Goal: Task Accomplishment & Management: Use online tool/utility

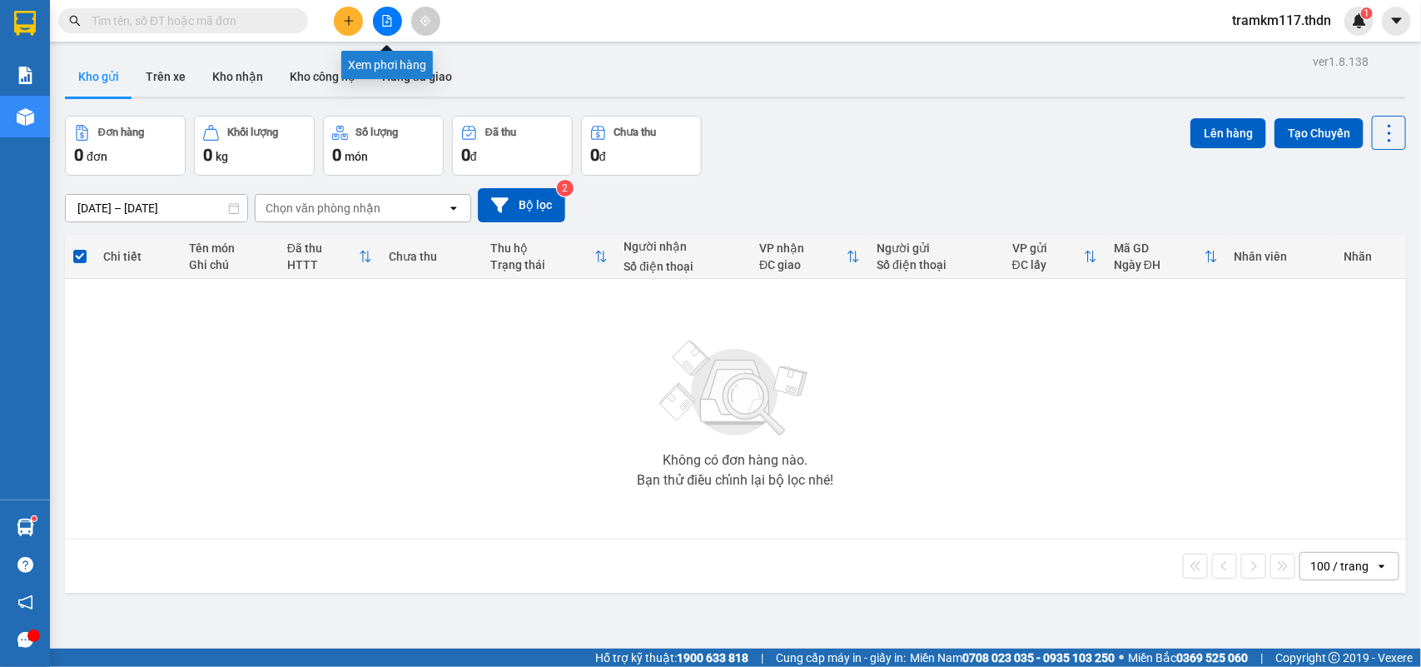
click at [385, 18] on icon "file-add" at bounding box center [387, 21] width 12 height 12
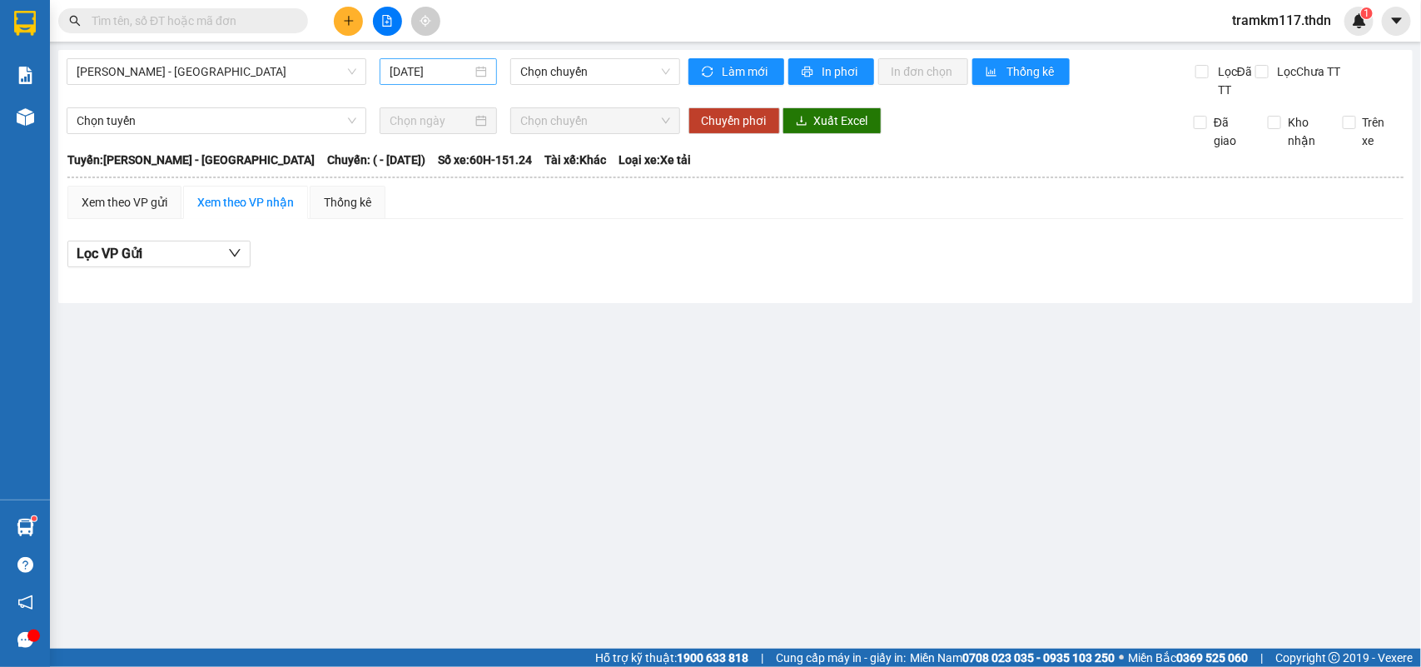
click at [454, 64] on input "[DATE]" at bounding box center [431, 71] width 82 height 18
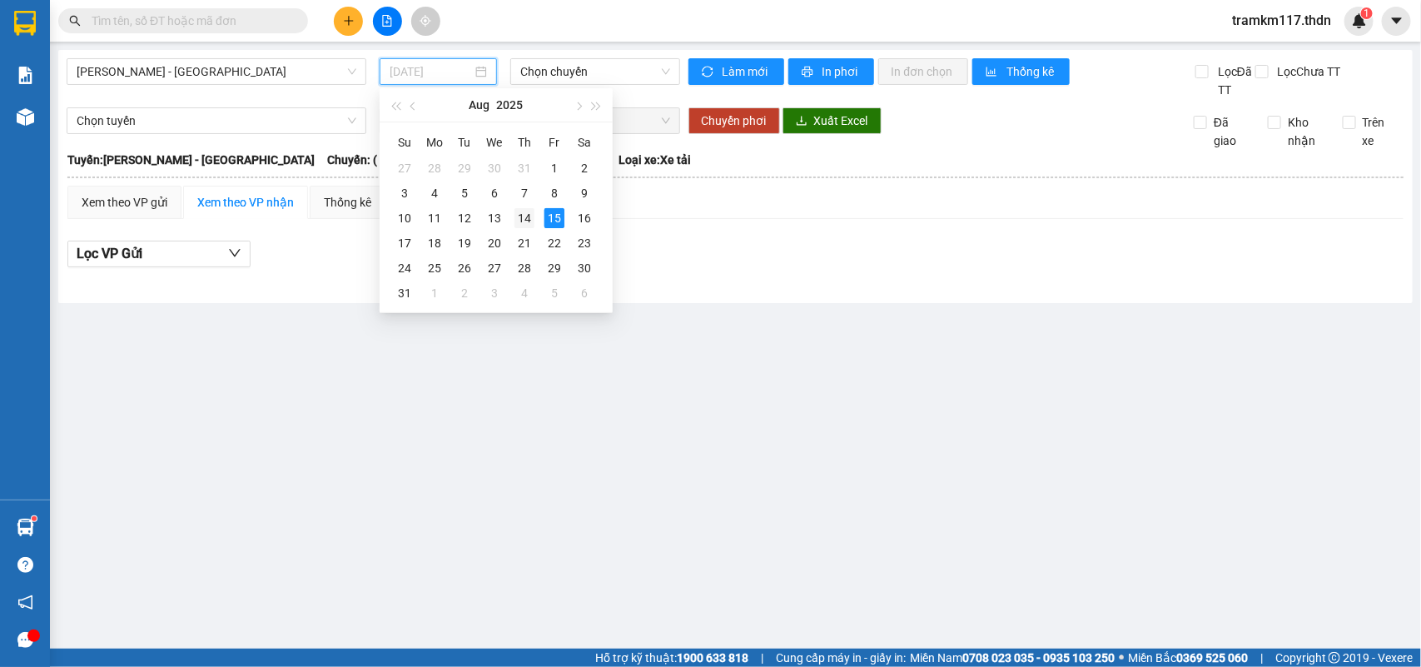
click at [527, 214] on div "14" at bounding box center [524, 218] width 20 height 20
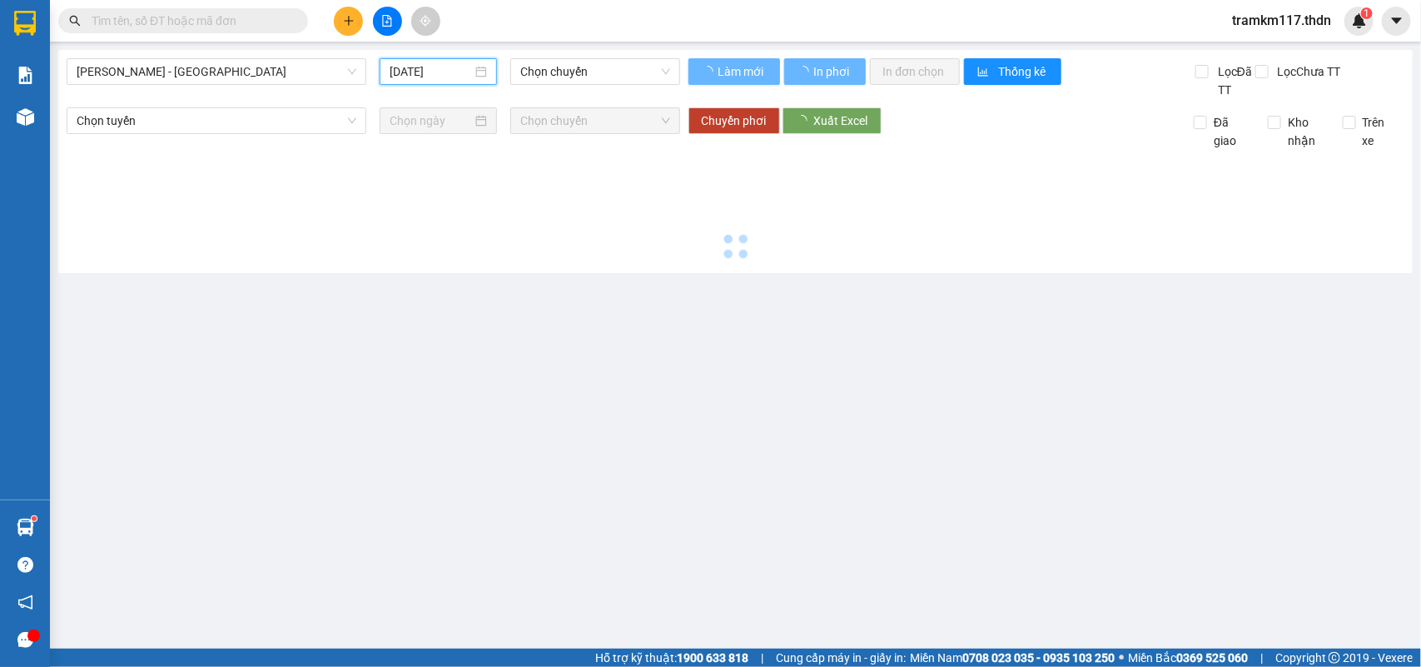
type input "[DATE]"
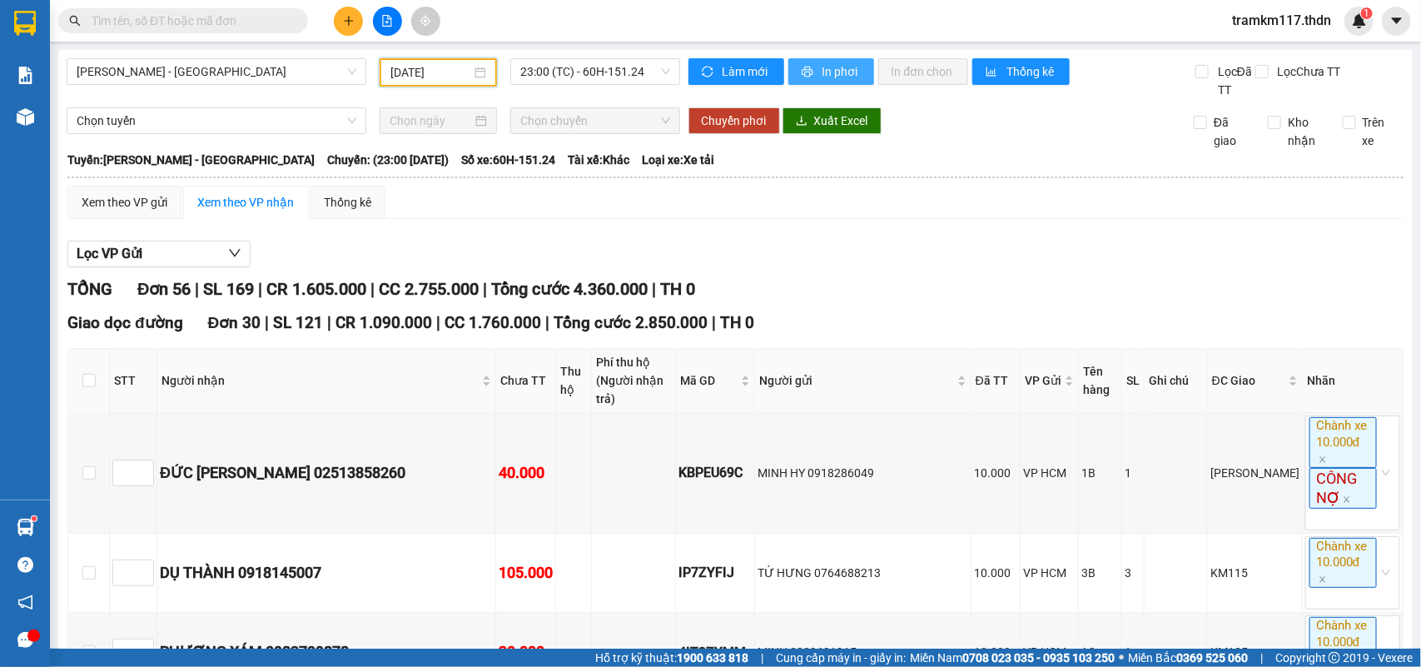
click at [822, 68] on span "In phơi" at bounding box center [841, 71] width 38 height 18
click at [824, 72] on span "In phơi" at bounding box center [841, 71] width 38 height 18
click at [261, 65] on span "[PERSON_NAME] - [GEOGRAPHIC_DATA]" at bounding box center [217, 71] width 280 height 25
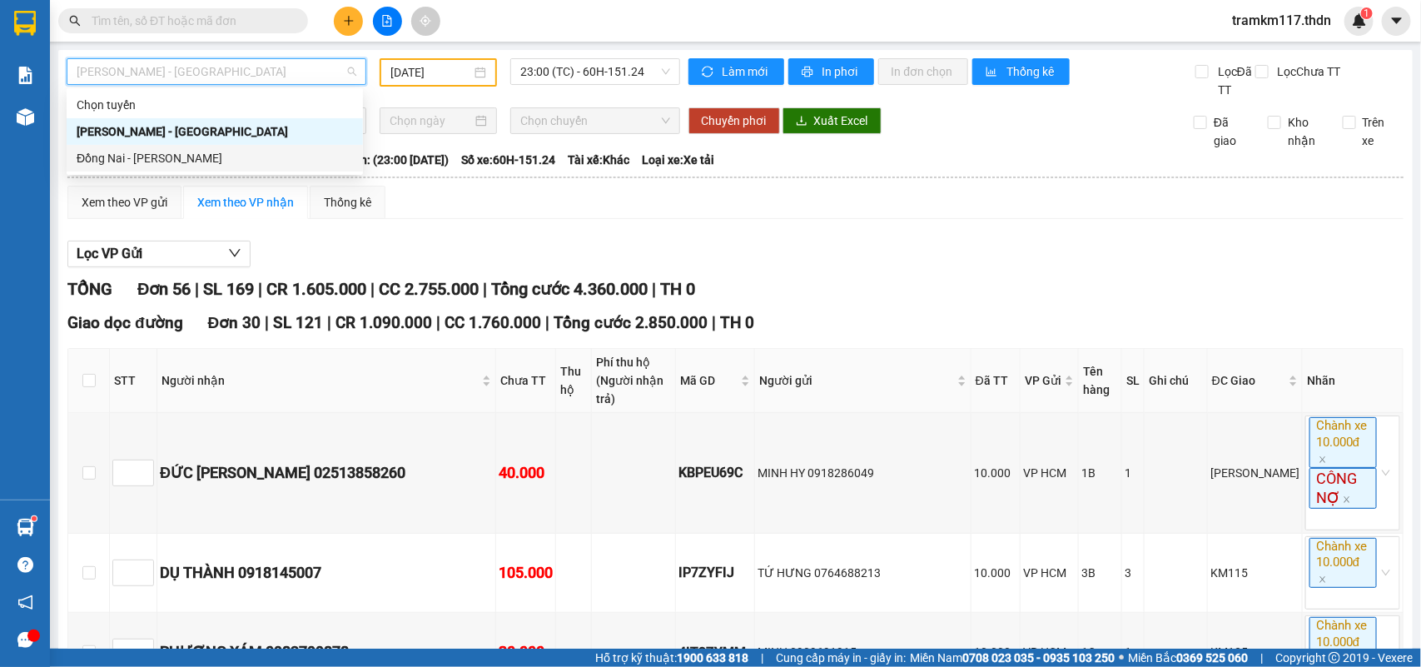
click at [161, 152] on div "Đồng Nai - [PERSON_NAME]" at bounding box center [215, 158] width 276 height 18
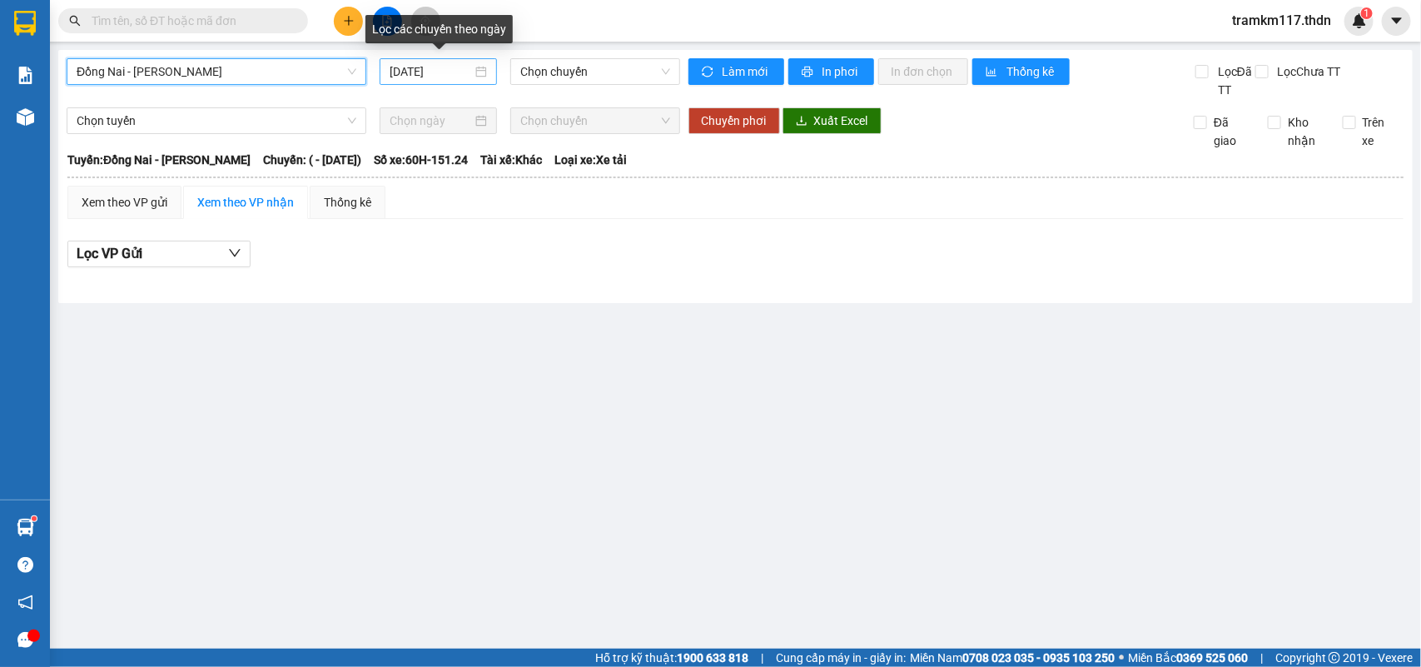
click at [412, 69] on input "[DATE]" at bounding box center [431, 71] width 82 height 18
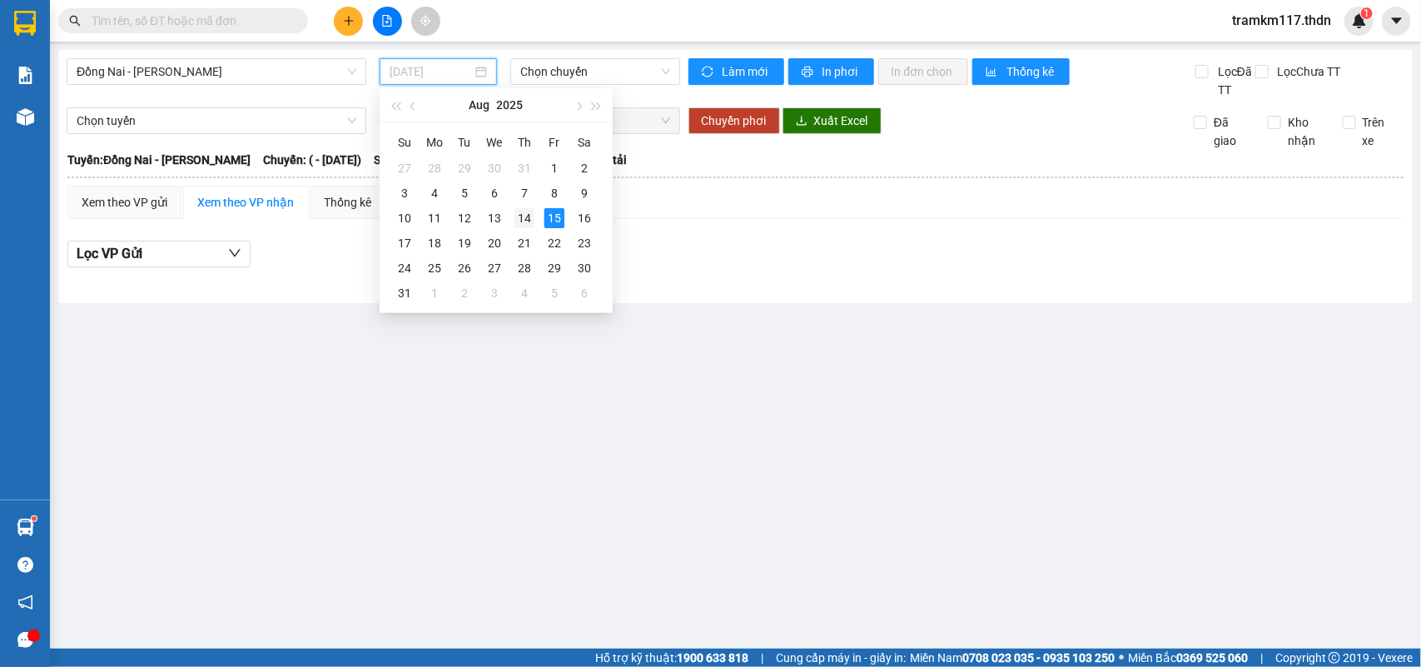
click at [527, 216] on div "14" at bounding box center [524, 218] width 20 height 20
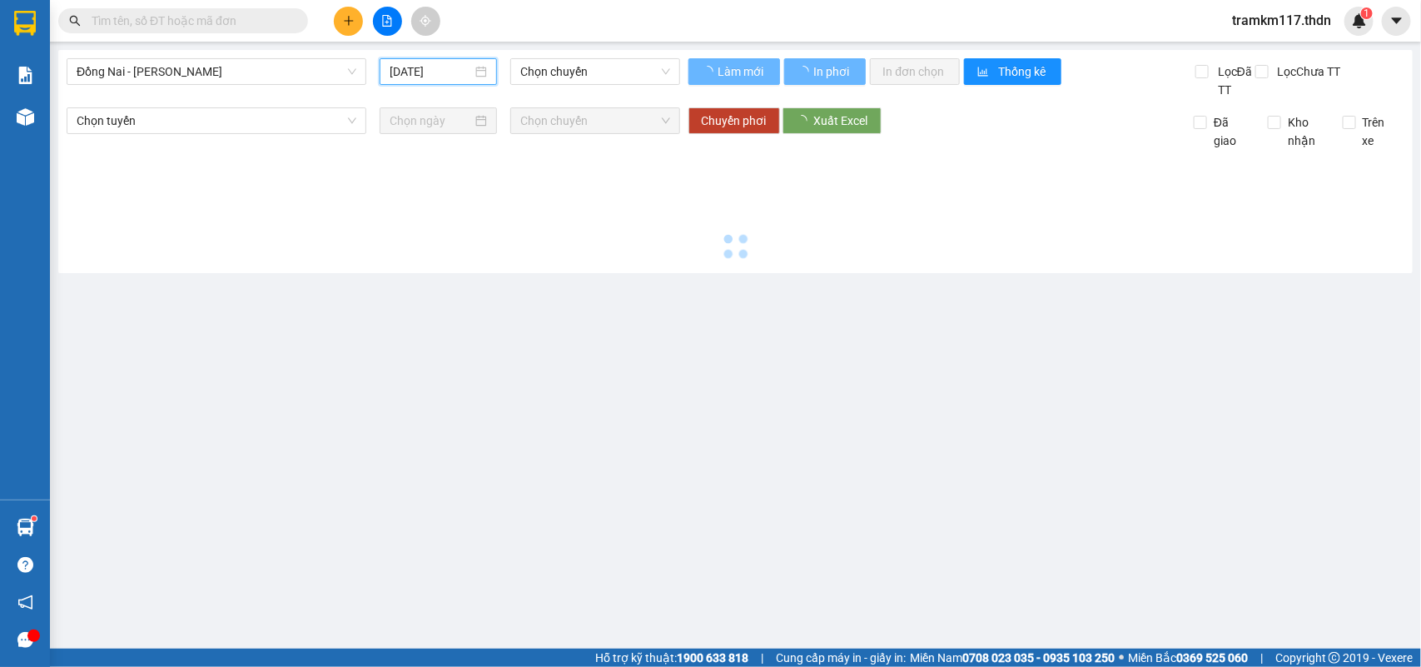
type input "[DATE]"
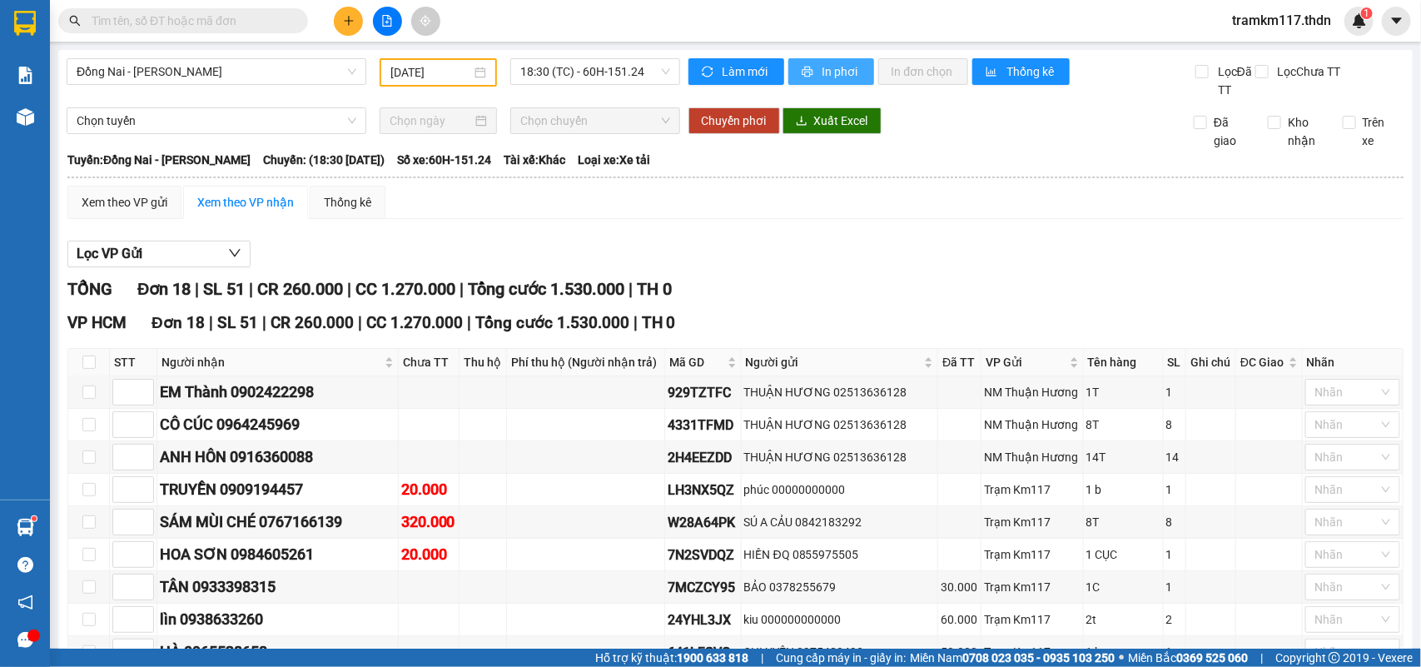
click at [809, 67] on button "In phơi" at bounding box center [831, 71] width 86 height 27
click at [812, 67] on button "In phơi" at bounding box center [831, 71] width 86 height 27
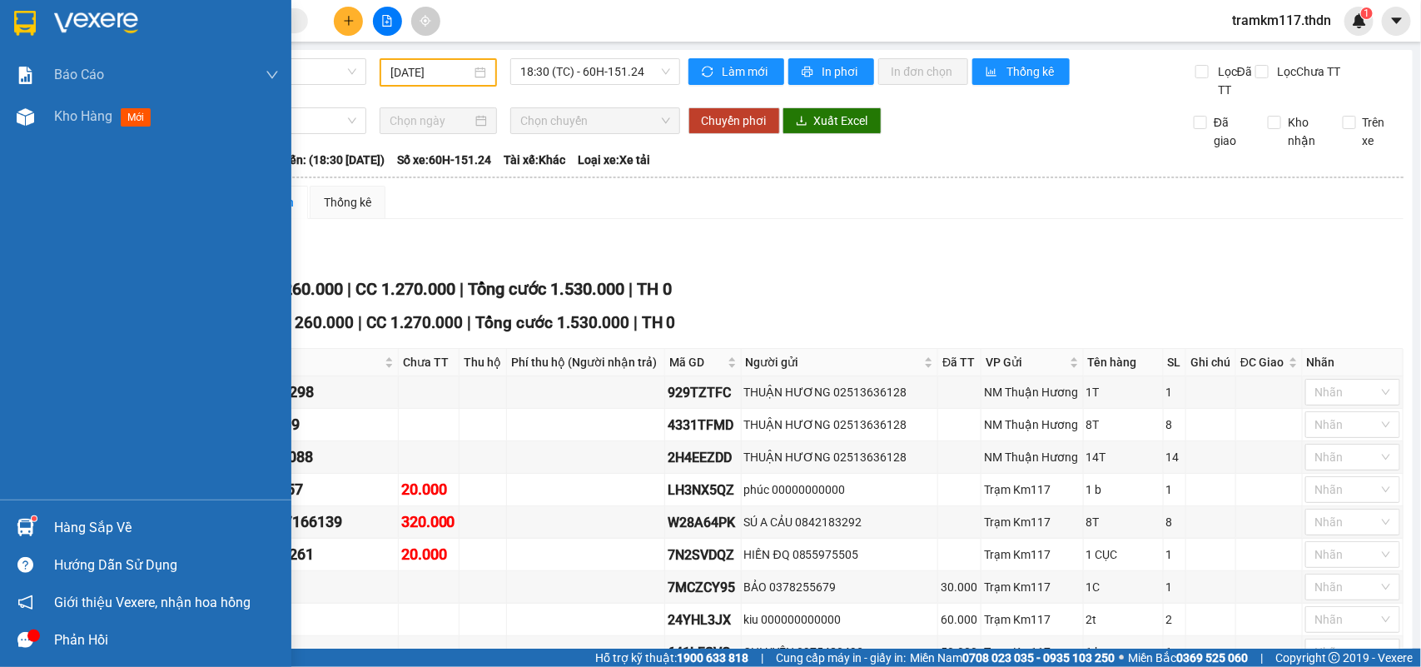
click at [15, 23] on img at bounding box center [25, 23] width 22 height 25
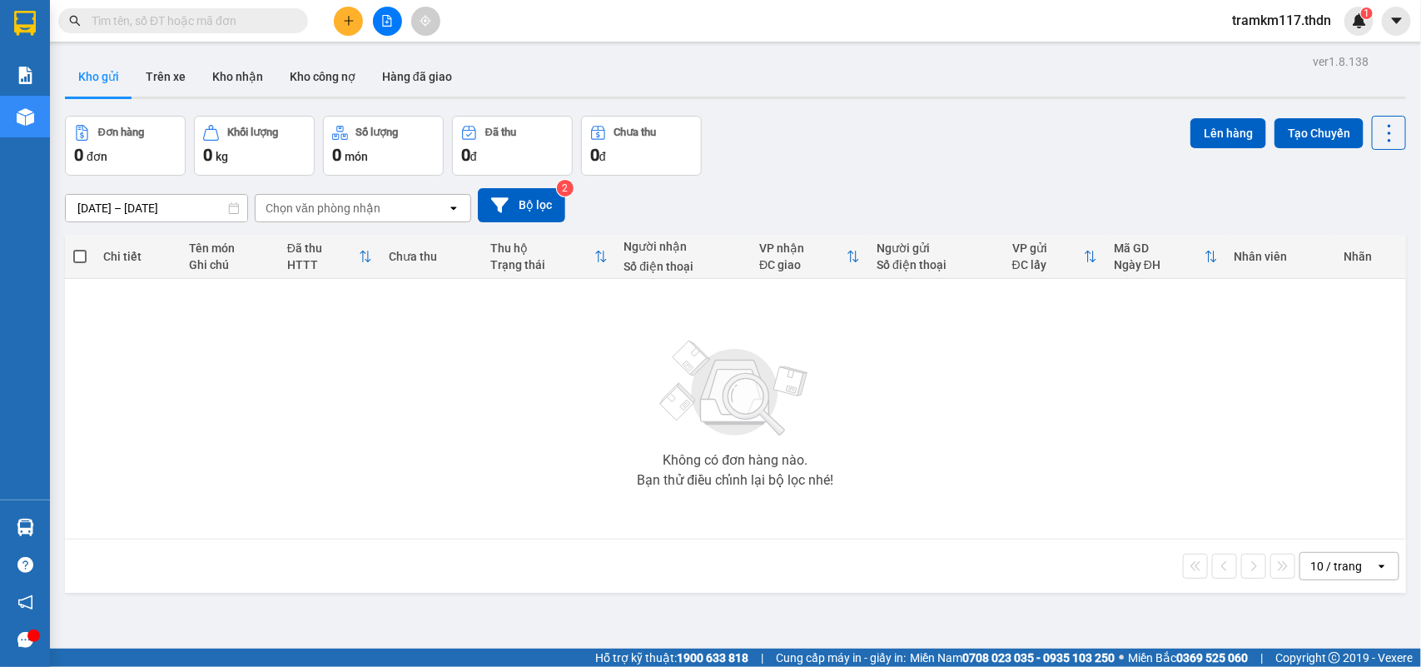
scroll to position [77, 0]
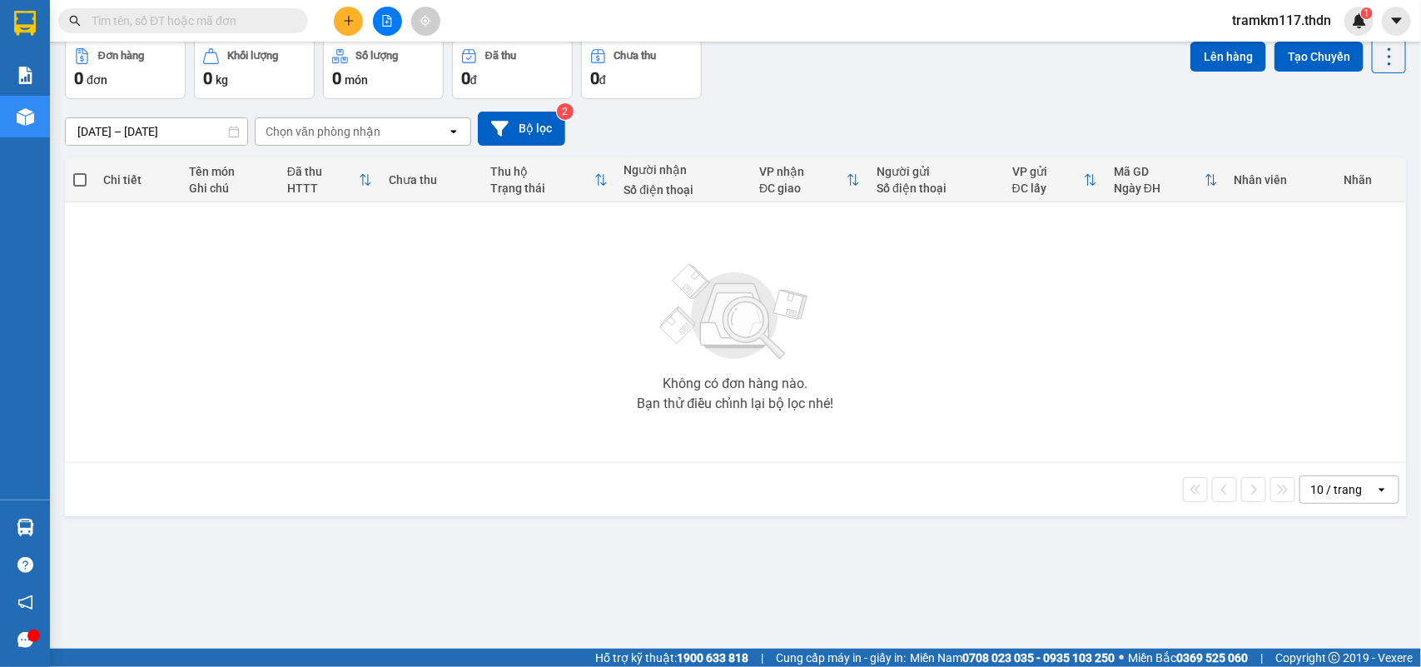
click at [1342, 489] on div "10 / trang" at bounding box center [1336, 489] width 52 height 17
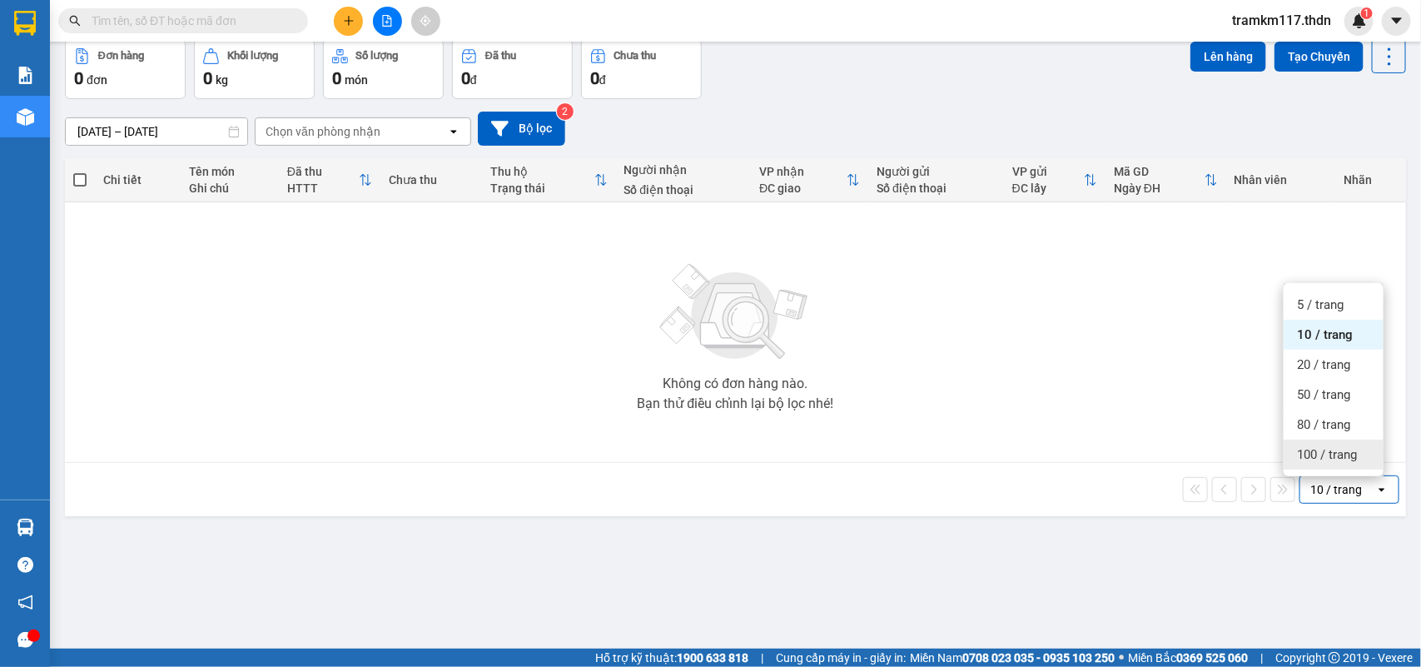
click at [1332, 450] on span "100 / trang" at bounding box center [1327, 454] width 60 height 17
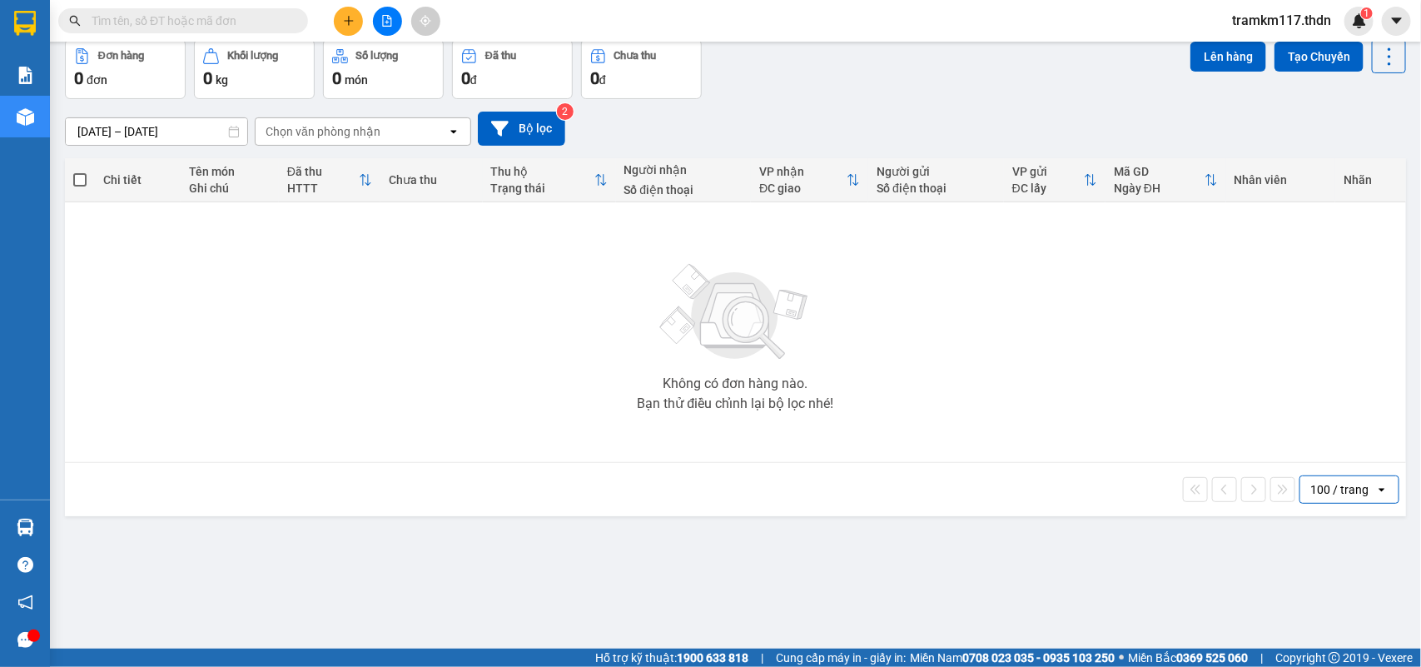
scroll to position [0, 0]
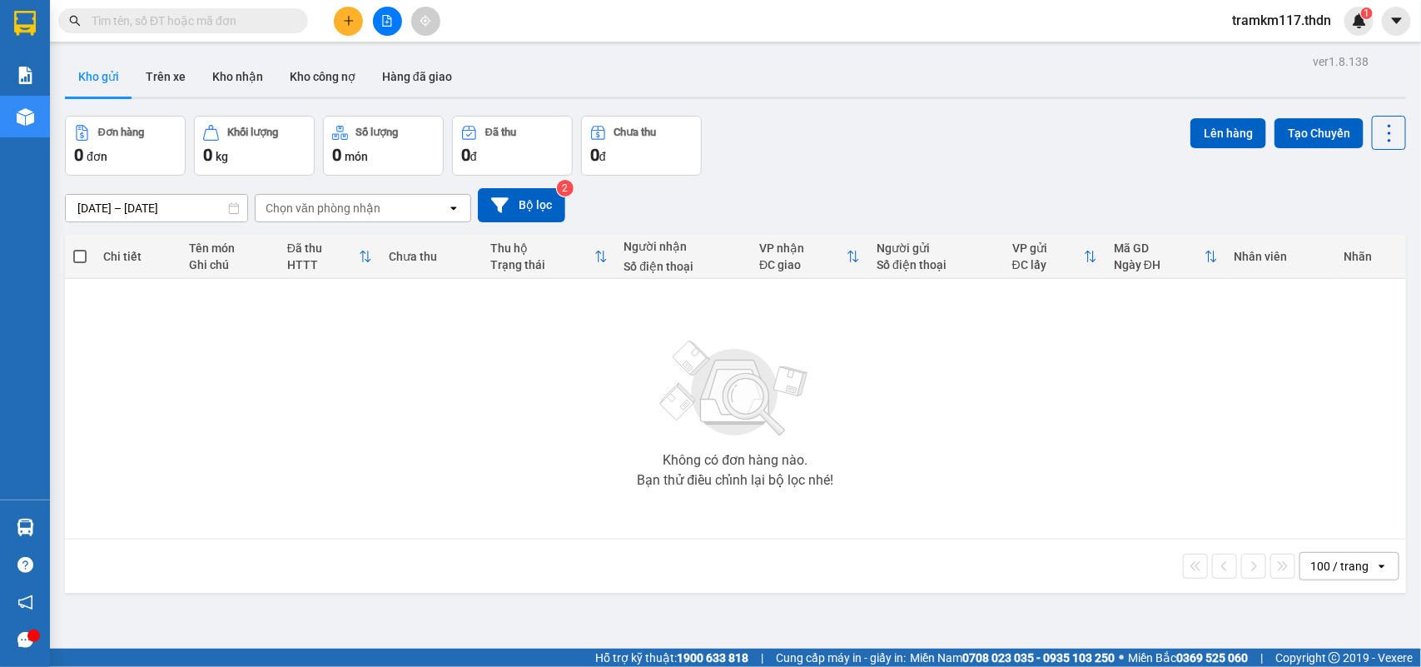
click at [191, 21] on input "text" at bounding box center [190, 21] width 196 height 18
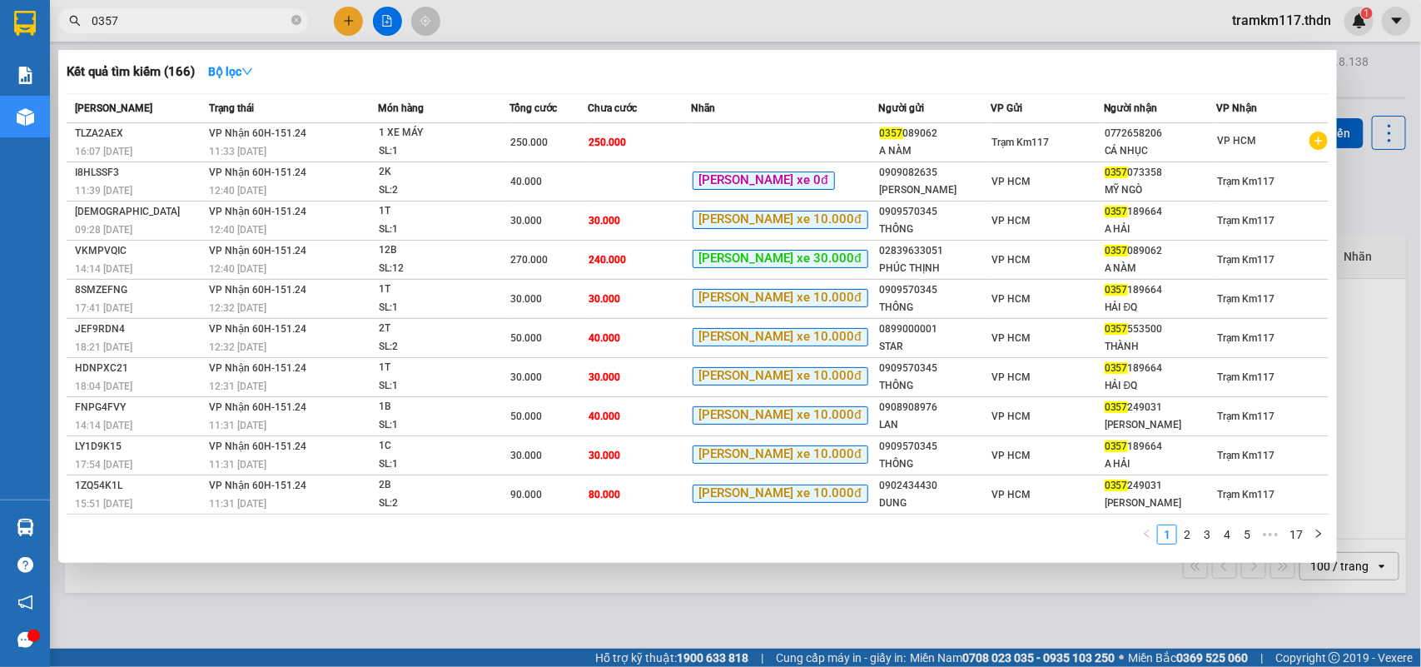
click at [191, 21] on input "0357" at bounding box center [190, 21] width 196 height 18
type input "0"
